Goal: Download file/media

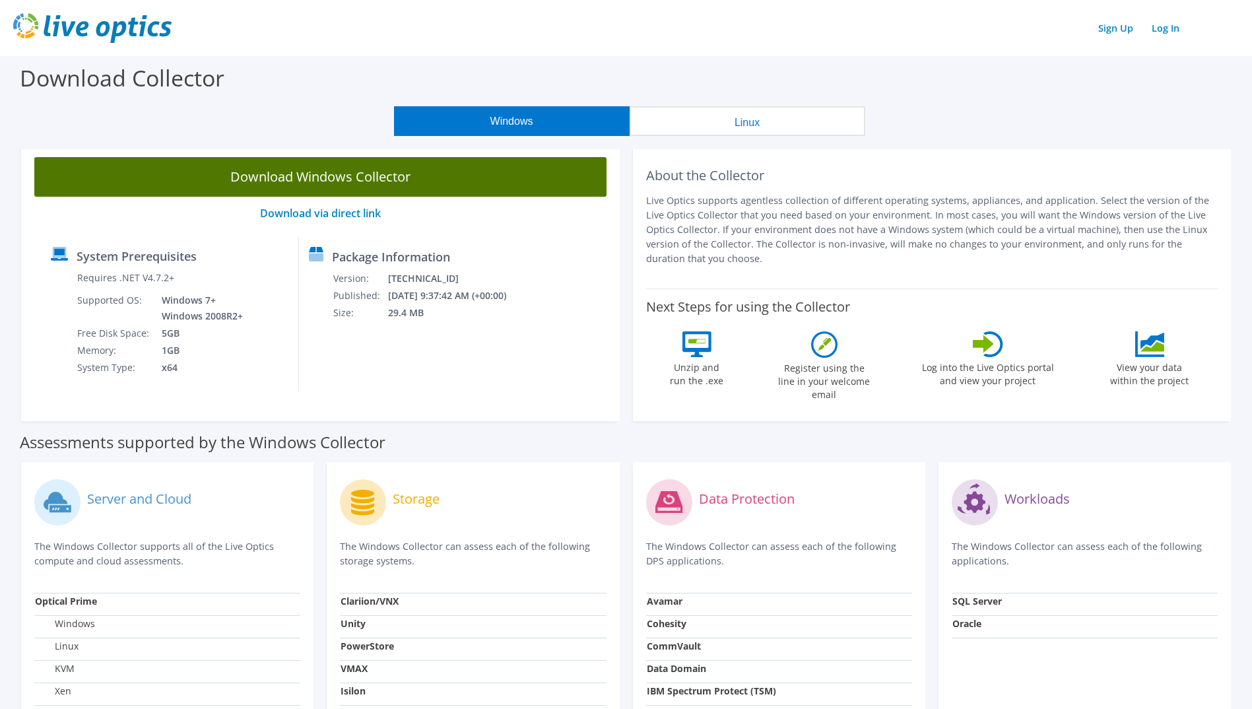
click at [313, 186] on link "Download Windows Collector" at bounding box center [320, 177] width 572 height 40
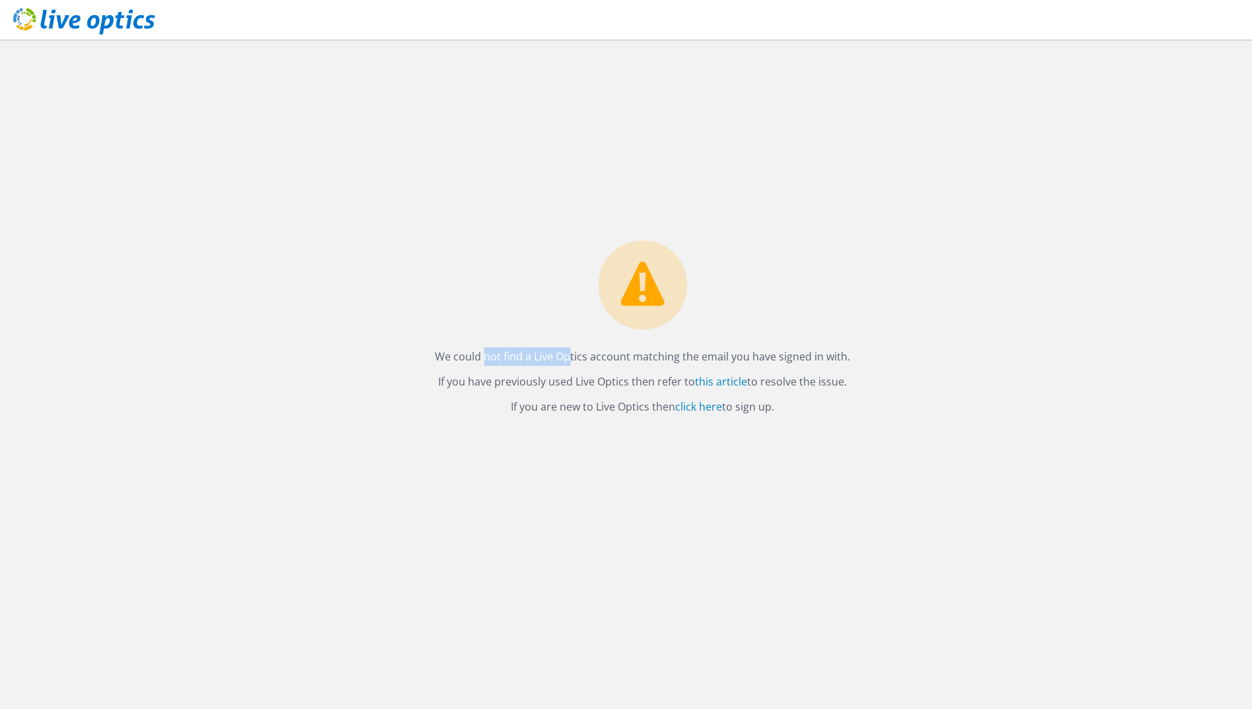
drag, startPoint x: 525, startPoint y: 353, endPoint x: 479, endPoint y: 329, distance: 52.2
click at [479, 329] on div "We could not find a Live Optics account matching the email you have signed in w…" at bounding box center [642, 331] width 441 height 182
